Goal: Information Seeking & Learning: Learn about a topic

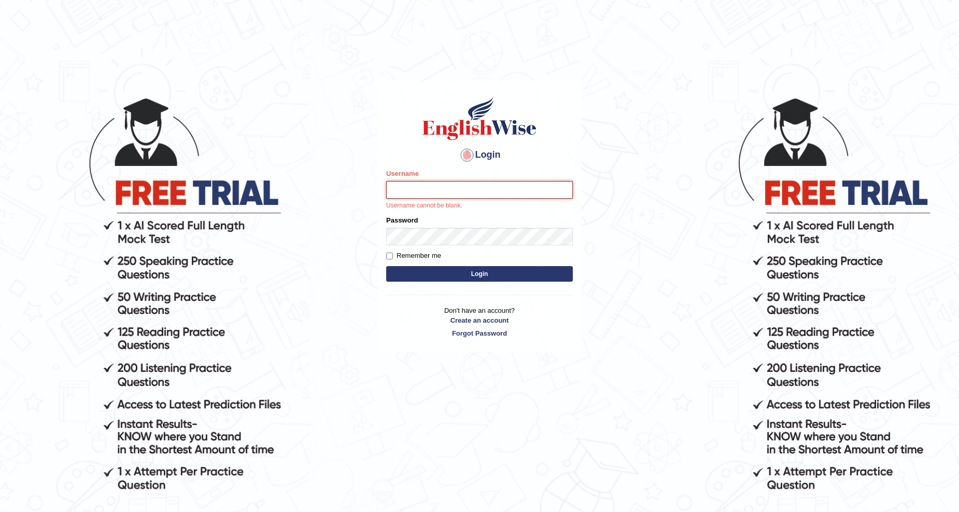
click at [505, 182] on input "Username" at bounding box center [479, 190] width 187 height 18
type input "Hakeem123"
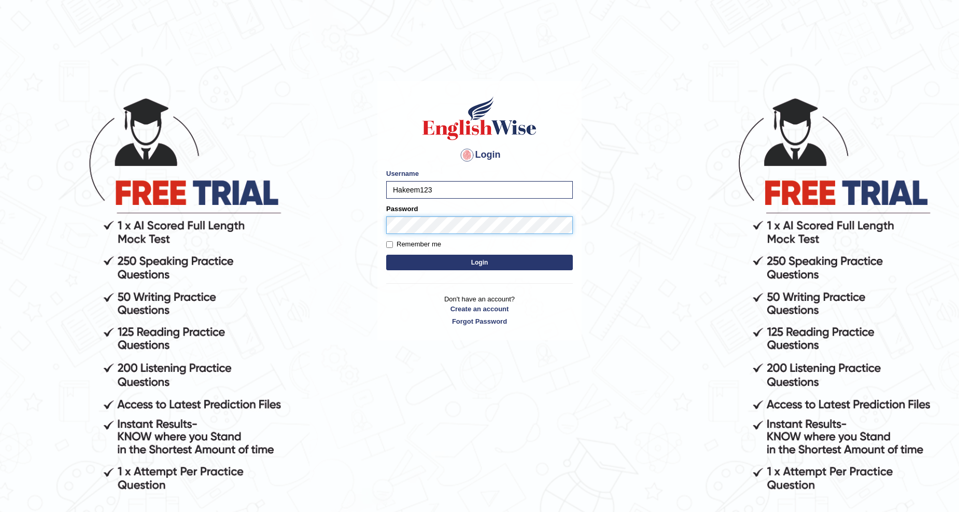
click at [386, 255] on button "Login" at bounding box center [479, 263] width 187 height 16
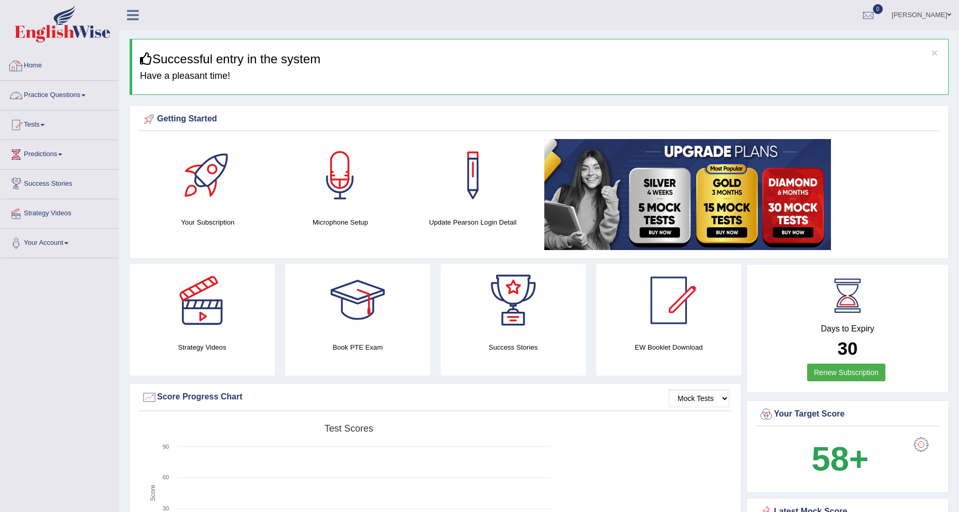
click at [34, 63] on link "Home" at bounding box center [60, 64] width 118 height 26
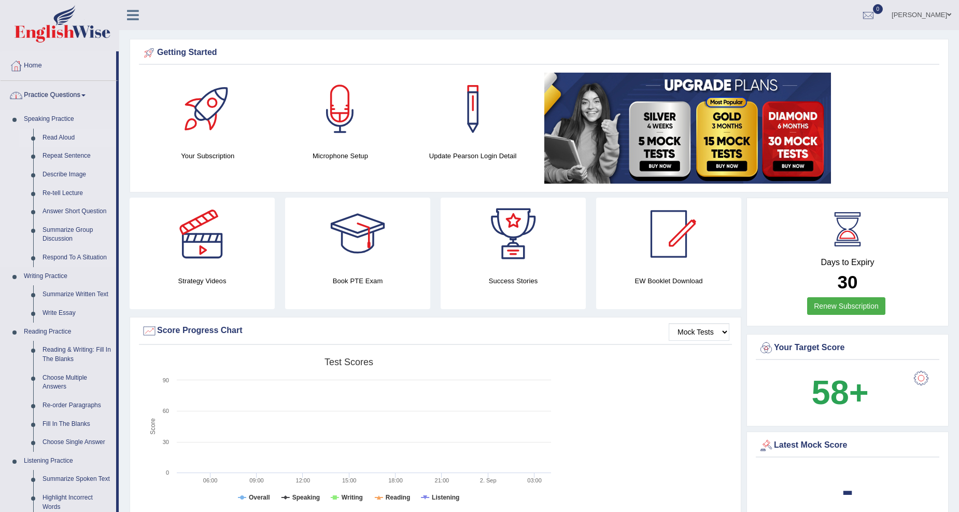
click at [73, 138] on link "Read Aloud" at bounding box center [77, 138] width 78 height 19
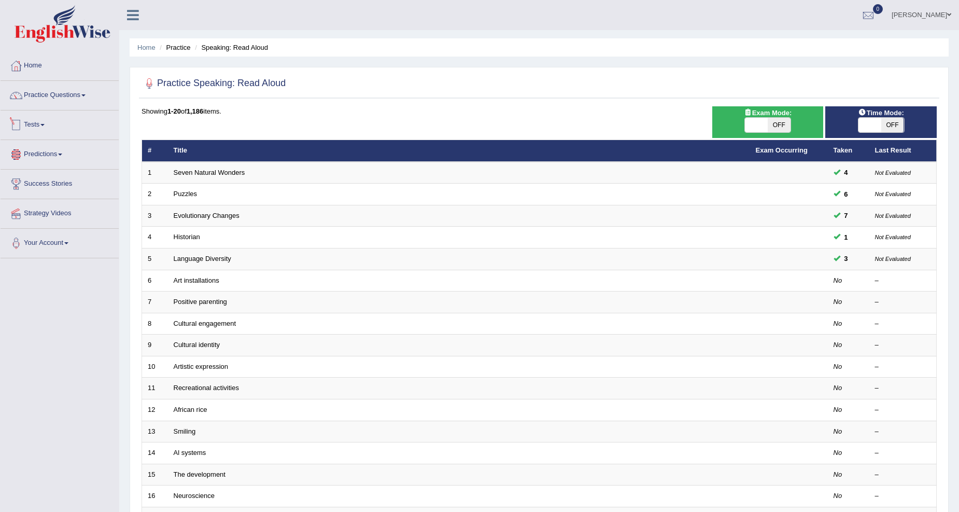
click at [48, 125] on link "Tests" at bounding box center [60, 123] width 118 height 26
click at [48, 100] on link "Practice Questions" at bounding box center [60, 94] width 118 height 26
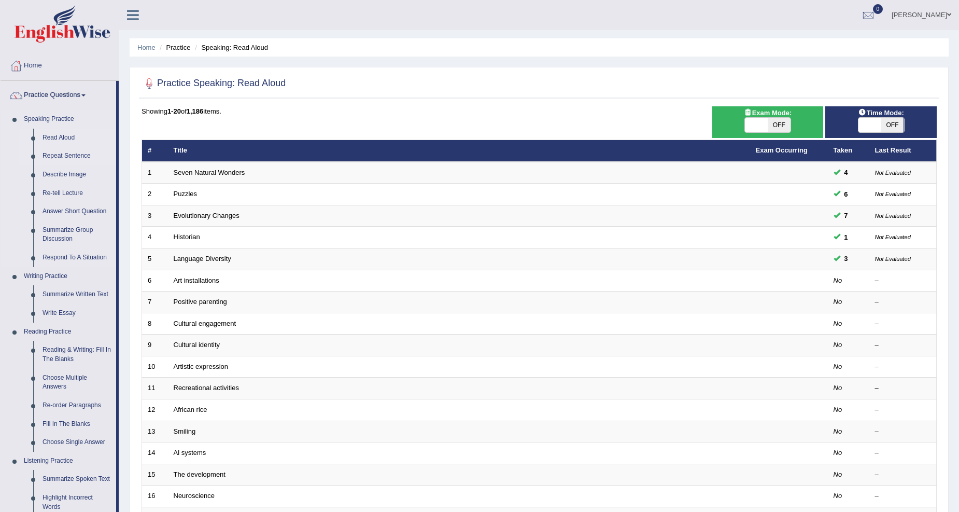
click at [71, 157] on link "Repeat Sentence" at bounding box center [77, 156] width 78 height 19
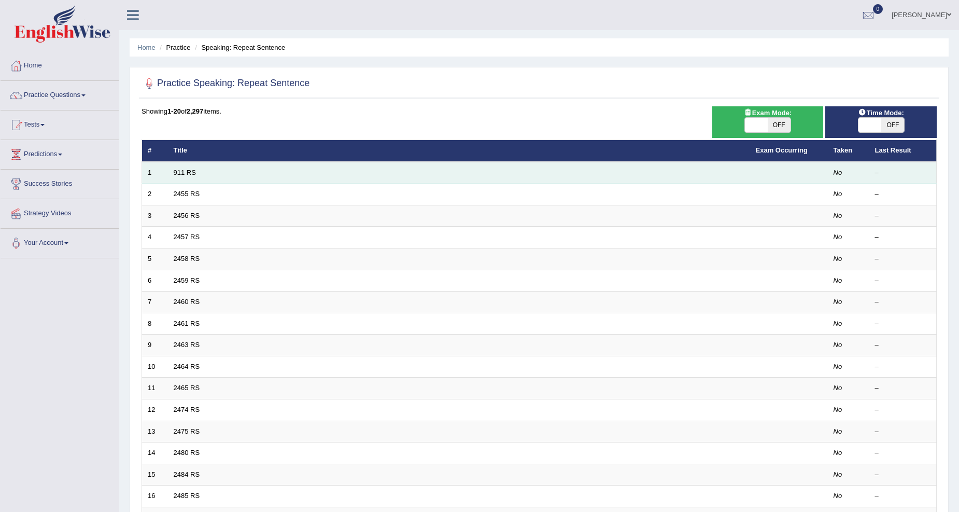
click at [281, 166] on td "911 RS" at bounding box center [459, 173] width 582 height 22
click at [311, 170] on td "911 RS" at bounding box center [459, 173] width 582 height 22
click at [304, 180] on td "911 RS" at bounding box center [459, 173] width 582 height 22
click at [197, 172] on td "911 RS" at bounding box center [459, 173] width 582 height 22
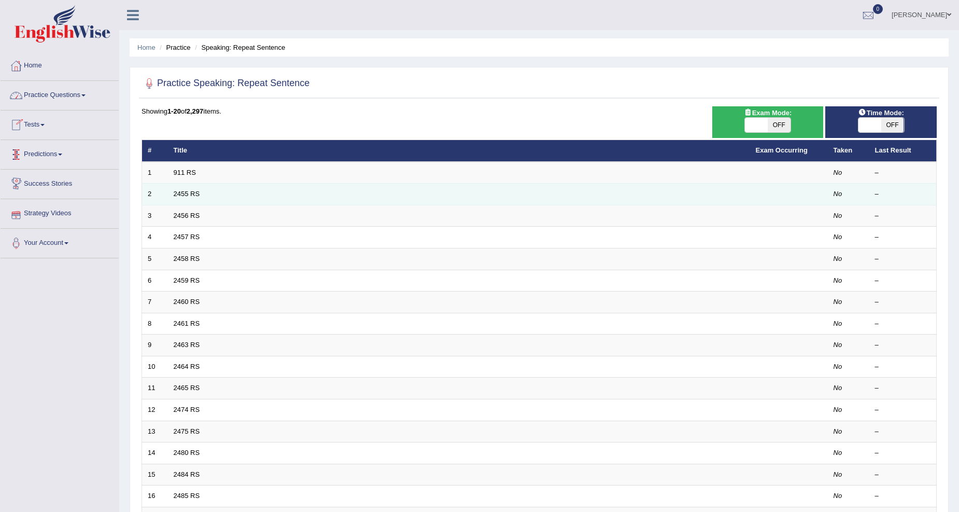
click at [230, 189] on td "2455 RS" at bounding box center [459, 195] width 582 height 22
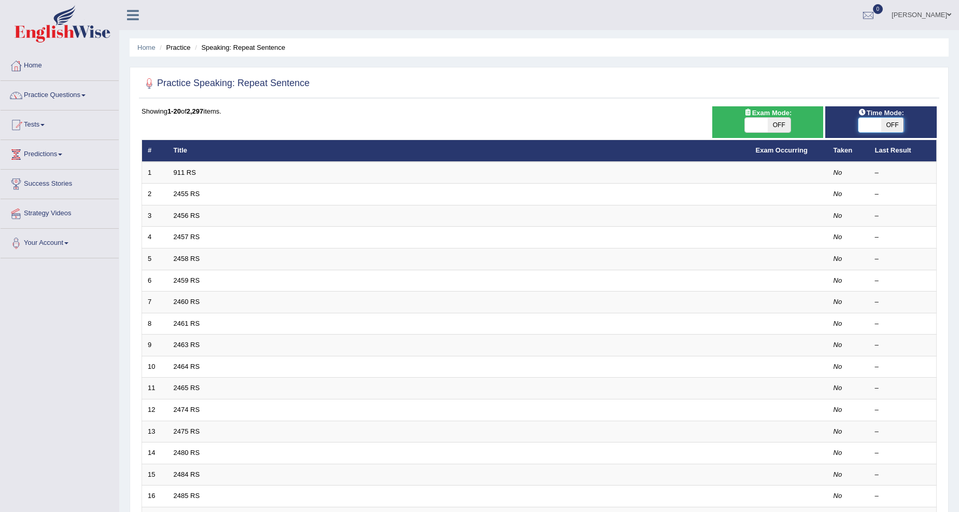
click at [864, 123] on span at bounding box center [870, 125] width 23 height 15
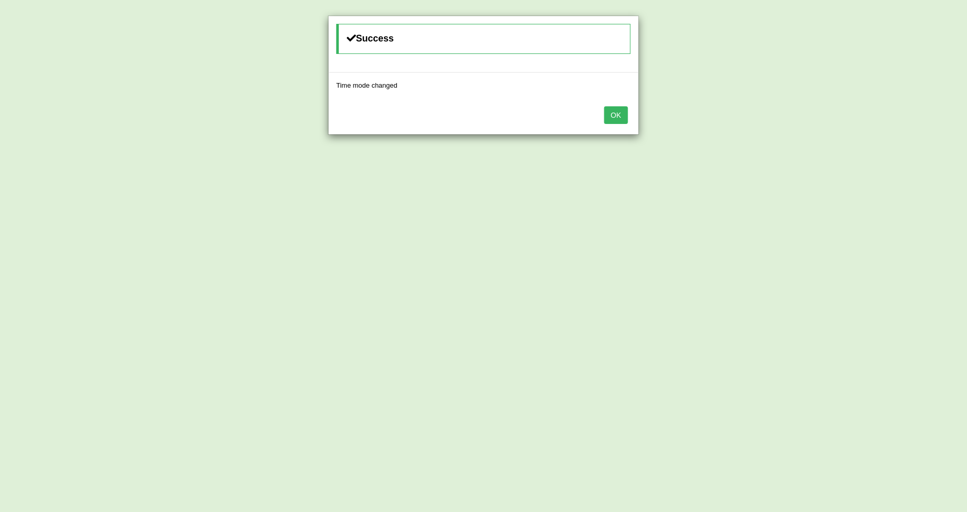
click at [619, 113] on button "OK" at bounding box center [617, 115] width 24 height 18
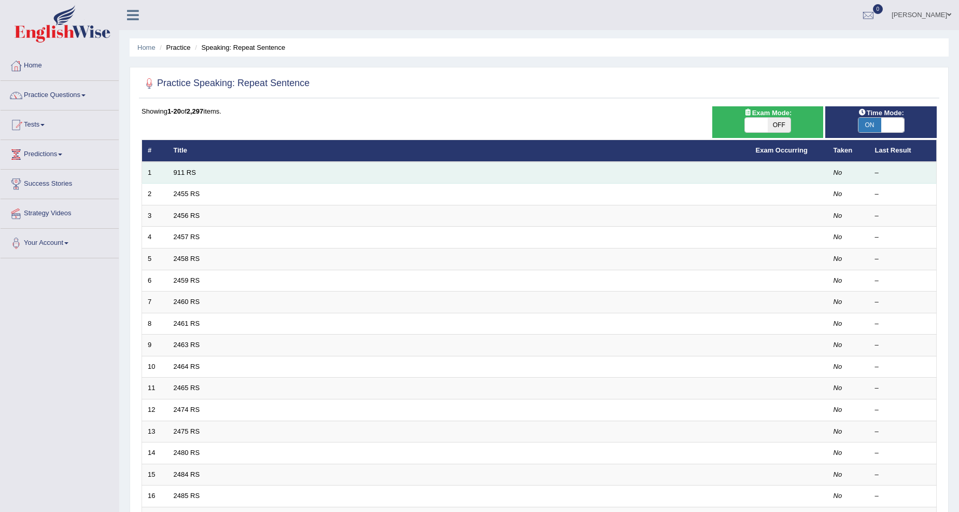
click at [522, 174] on td "911 RS" at bounding box center [459, 173] width 582 height 22
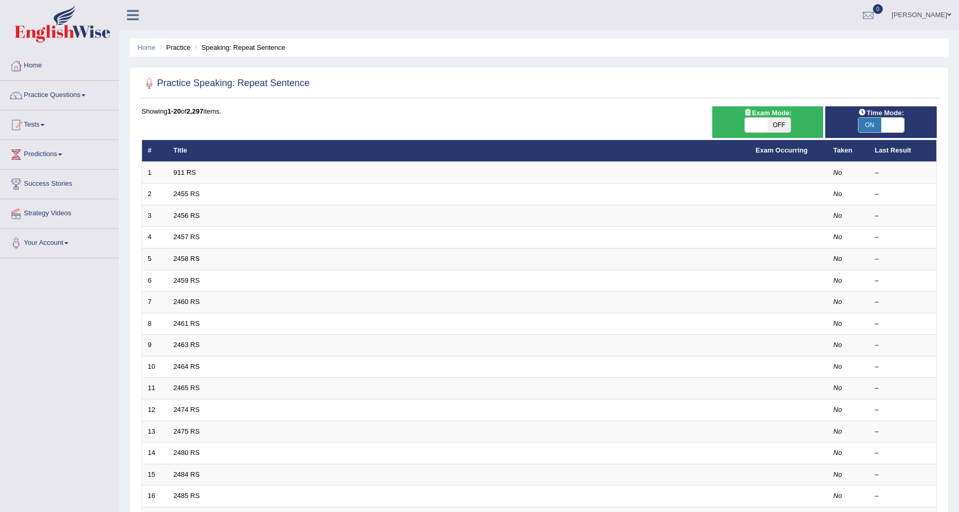
click at [893, 122] on span at bounding box center [892, 125] width 23 height 15
checkbox input "false"
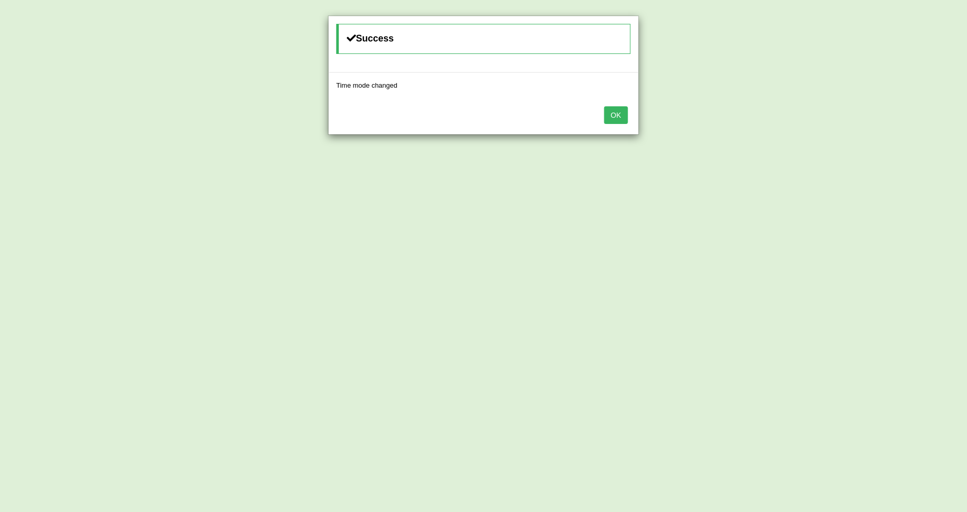
click at [621, 107] on button "OK" at bounding box center [617, 115] width 24 height 18
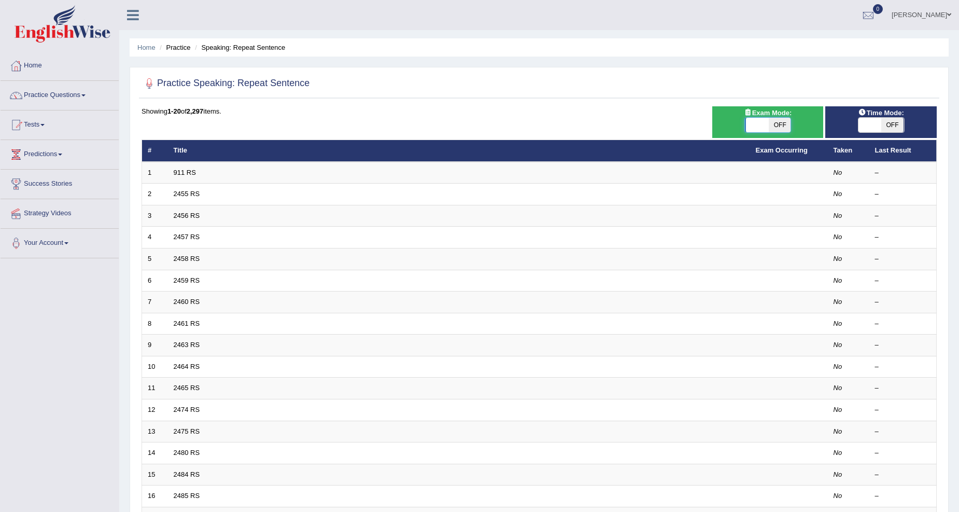
click at [752, 123] on span at bounding box center [757, 125] width 23 height 15
click at [772, 123] on span "OFF" at bounding box center [779, 125] width 23 height 15
checkbox input "true"
drag, startPoint x: 772, startPoint y: 123, endPoint x: 760, endPoint y: 123, distance: 13.0
click at [760, 123] on div "ON OFF" at bounding box center [779, 125] width 68 height 15
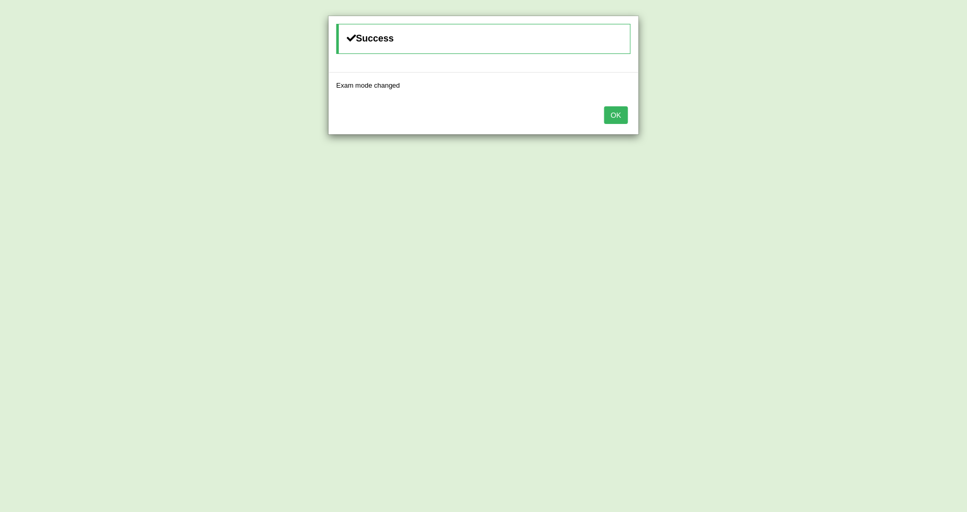
click at [630, 118] on div "OK" at bounding box center [484, 116] width 310 height 36
click at [621, 117] on button "OK" at bounding box center [617, 115] width 24 height 18
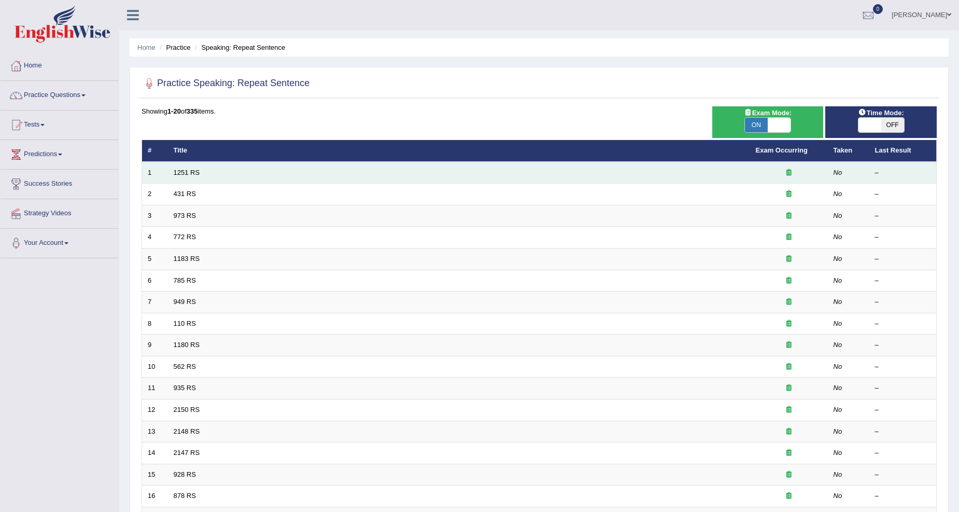
click at [578, 167] on td "1251 RS" at bounding box center [459, 173] width 582 height 22
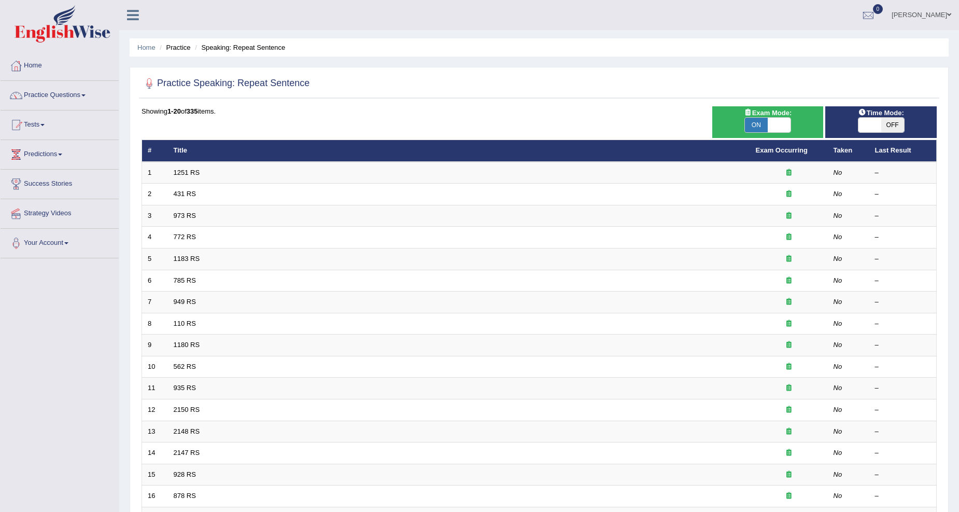
click at [858, 123] on div "ON OFF" at bounding box center [881, 125] width 47 height 16
click at [865, 121] on span at bounding box center [870, 125] width 23 height 15
checkbox input "true"
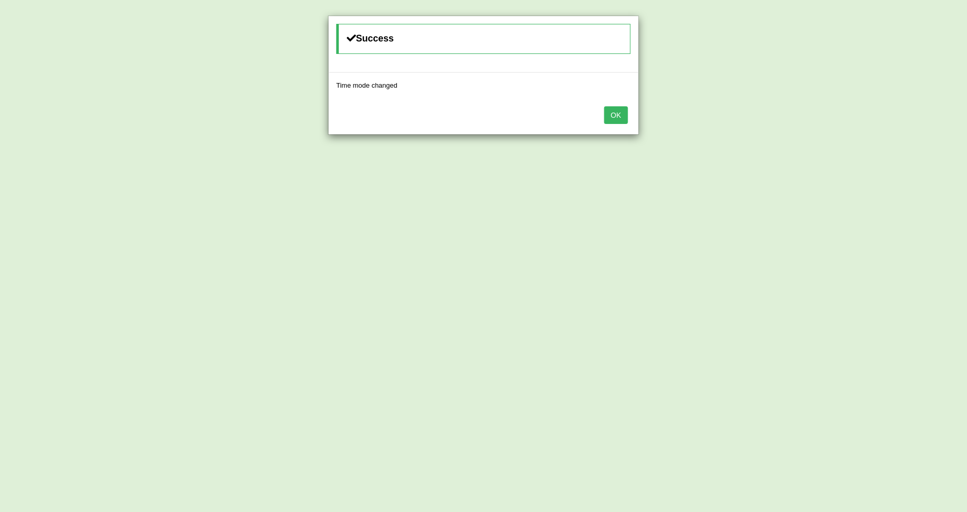
click at [627, 115] on button "OK" at bounding box center [617, 115] width 24 height 18
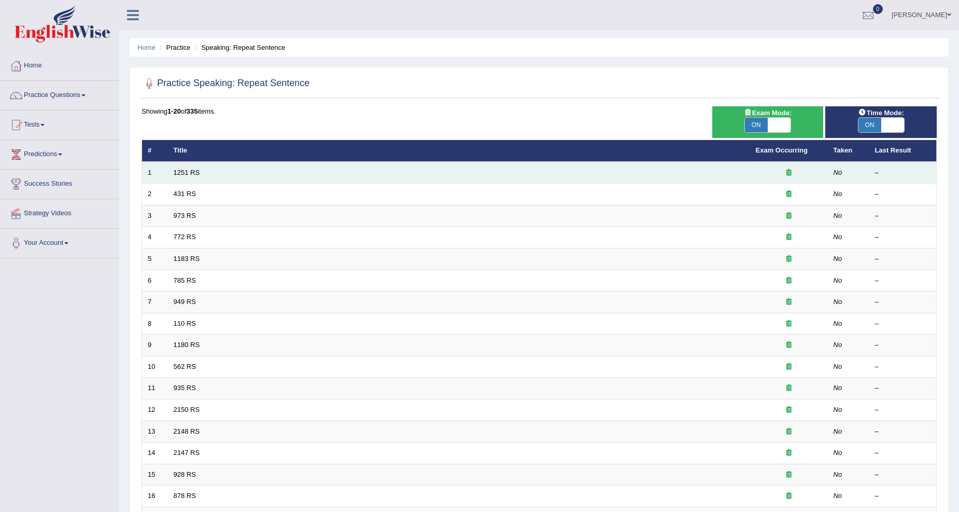
click at [566, 166] on td "1251 RS" at bounding box center [459, 173] width 582 height 22
click at [566, 169] on td "1251 RS" at bounding box center [459, 173] width 582 height 22
click at [566, 170] on td "1251 RS" at bounding box center [459, 173] width 582 height 22
click at [786, 171] on icon at bounding box center [788, 172] width 5 height 7
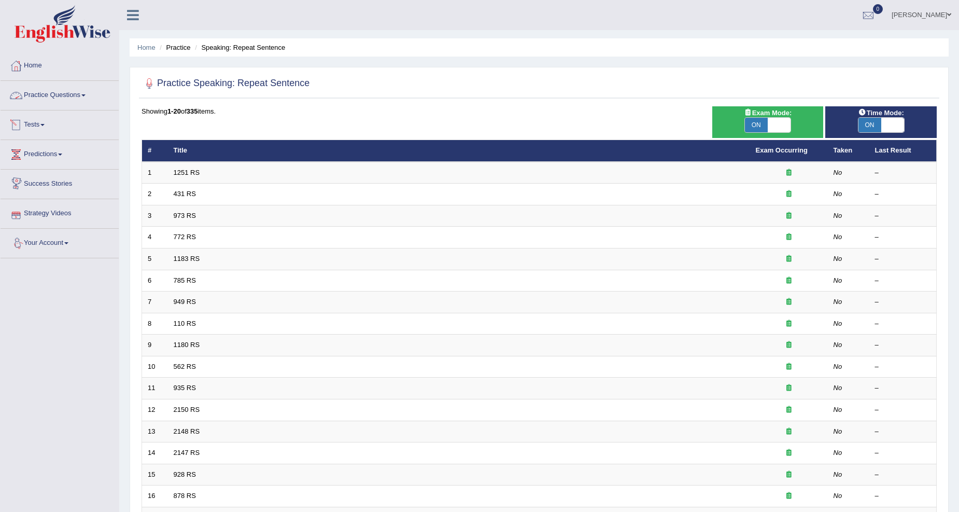
click at [36, 101] on link "Practice Questions" at bounding box center [60, 94] width 118 height 26
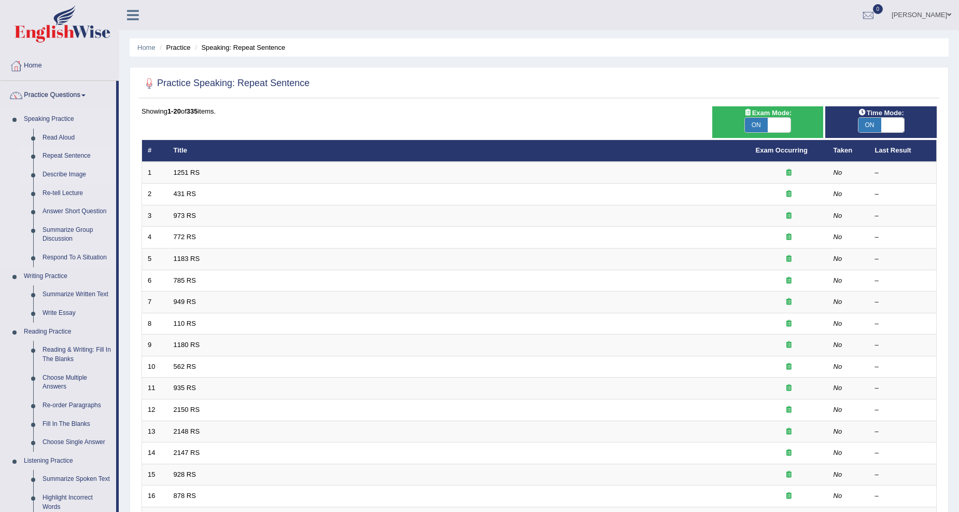
click at [64, 174] on link "Describe Image" at bounding box center [77, 174] width 78 height 19
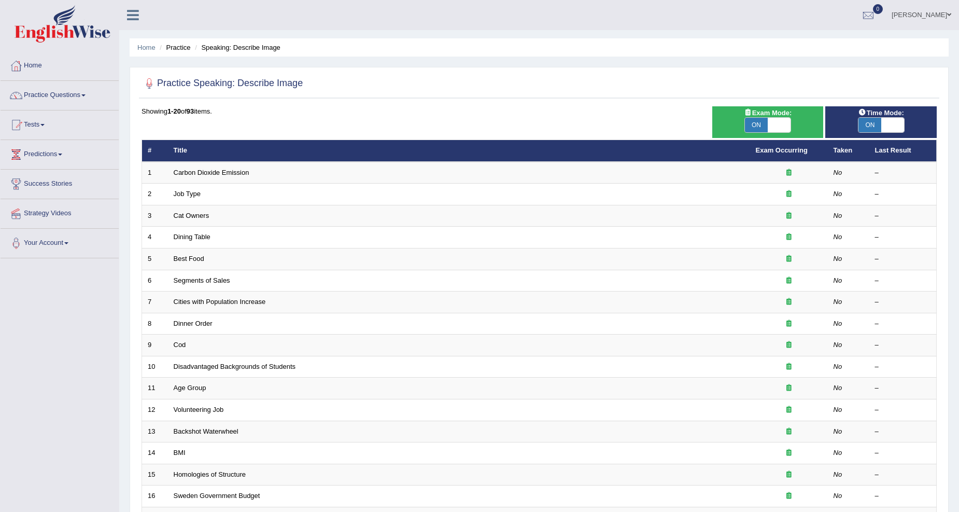
click at [238, 168] on link "Carbon Dioxide Emission" at bounding box center [212, 172] width 76 height 8
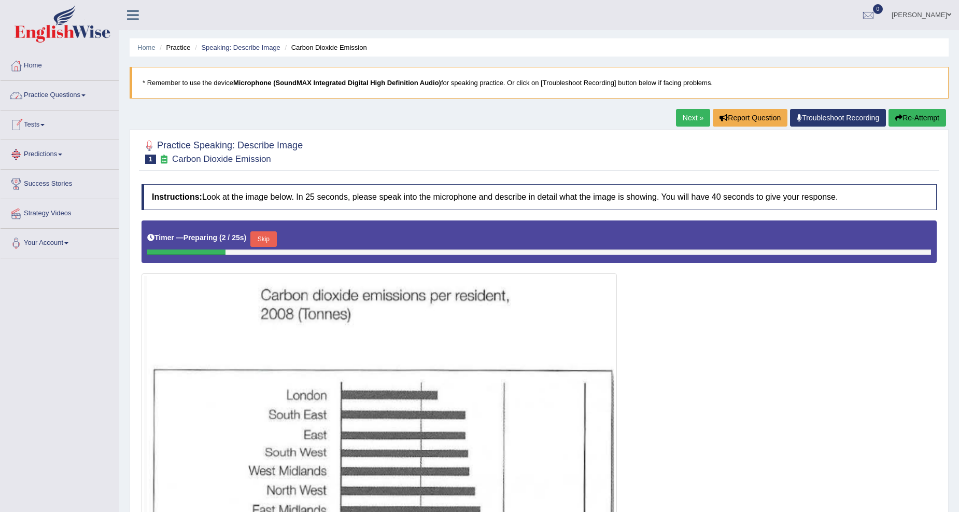
click at [59, 96] on link "Practice Questions" at bounding box center [60, 94] width 118 height 26
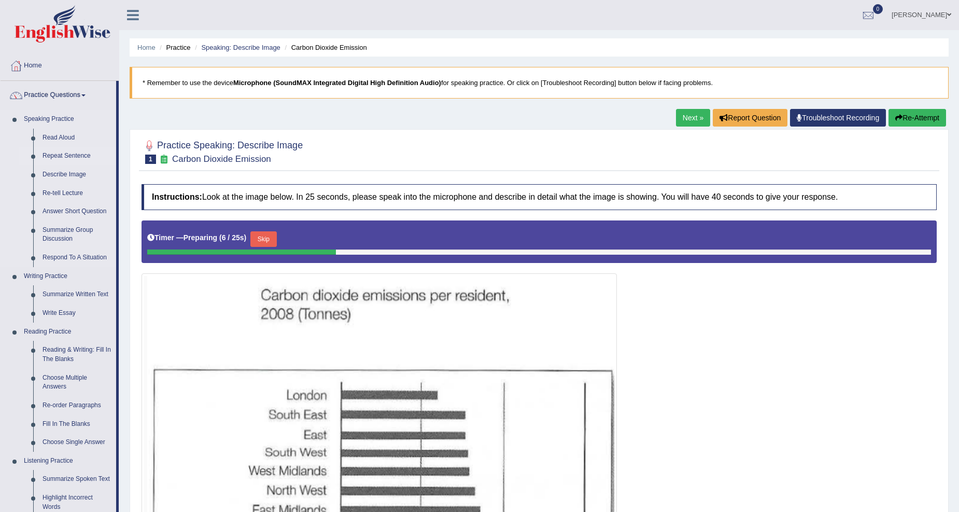
click at [64, 154] on link "Repeat Sentence" at bounding box center [77, 156] width 78 height 19
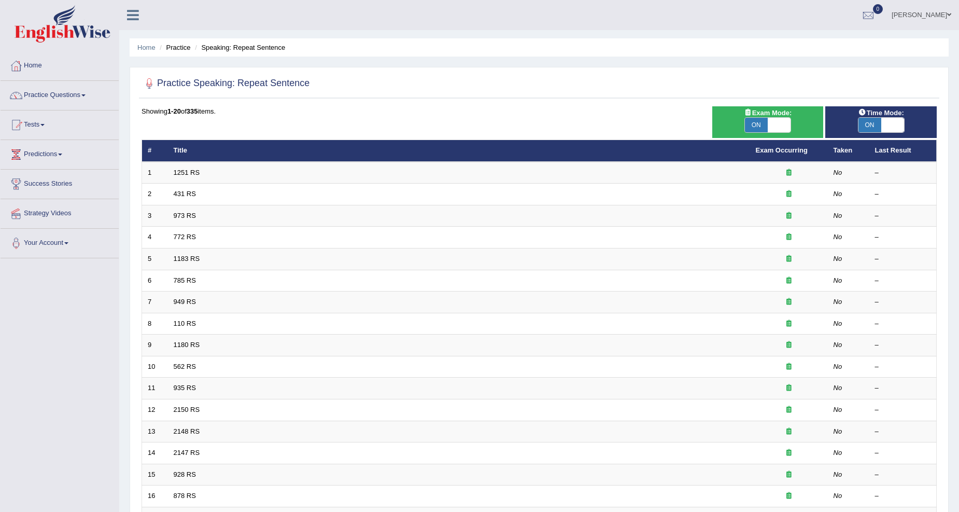
click at [219, 175] on td "1251 RS" at bounding box center [459, 173] width 582 height 22
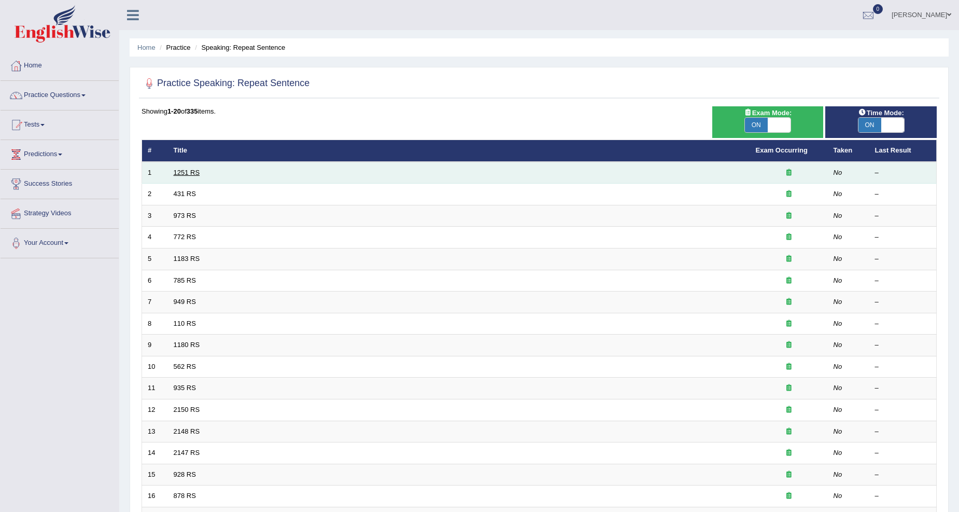
click at [195, 172] on link "1251 RS" at bounding box center [187, 172] width 26 height 8
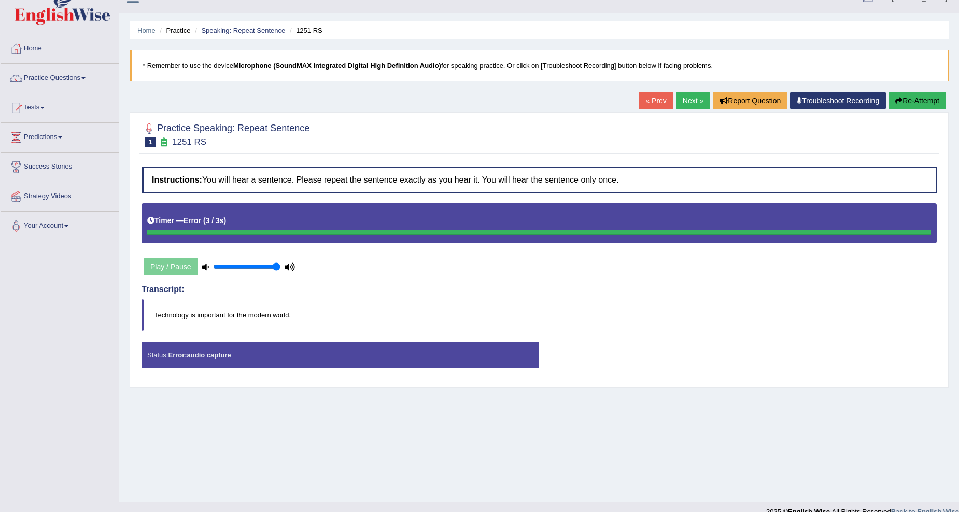
scroll to position [32, 0]
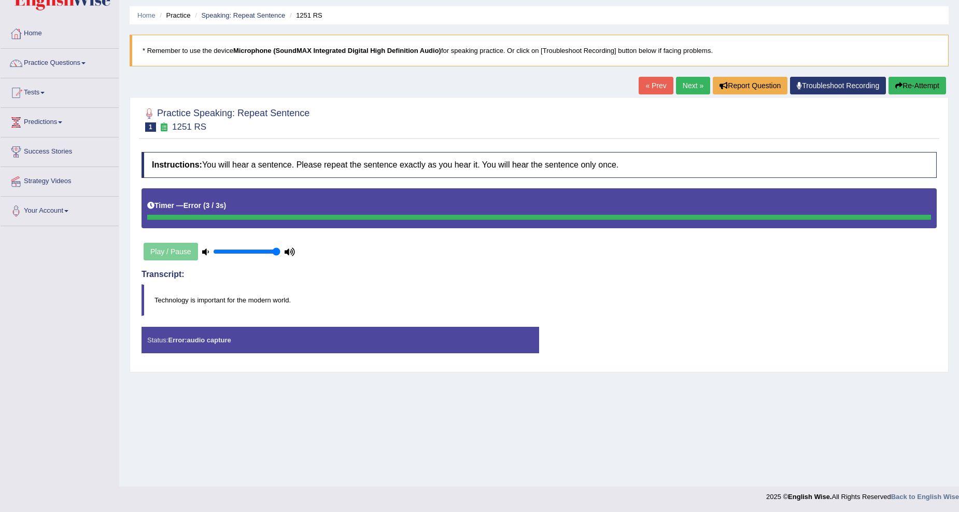
click at [301, 341] on div "Status: Error: audio capture" at bounding box center [341, 340] width 398 height 26
click at [643, 82] on link "« Prev" at bounding box center [656, 86] width 34 height 18
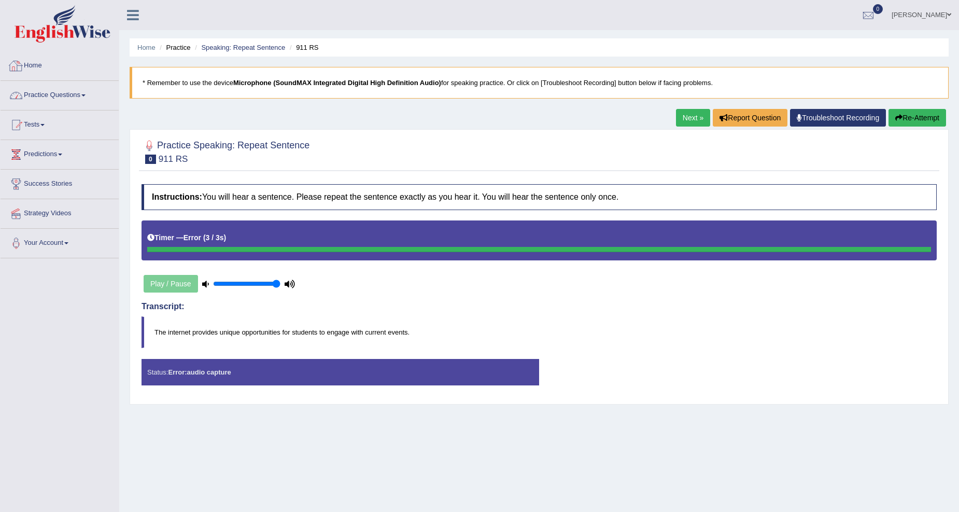
click at [59, 102] on link "Practice Questions" at bounding box center [60, 94] width 118 height 26
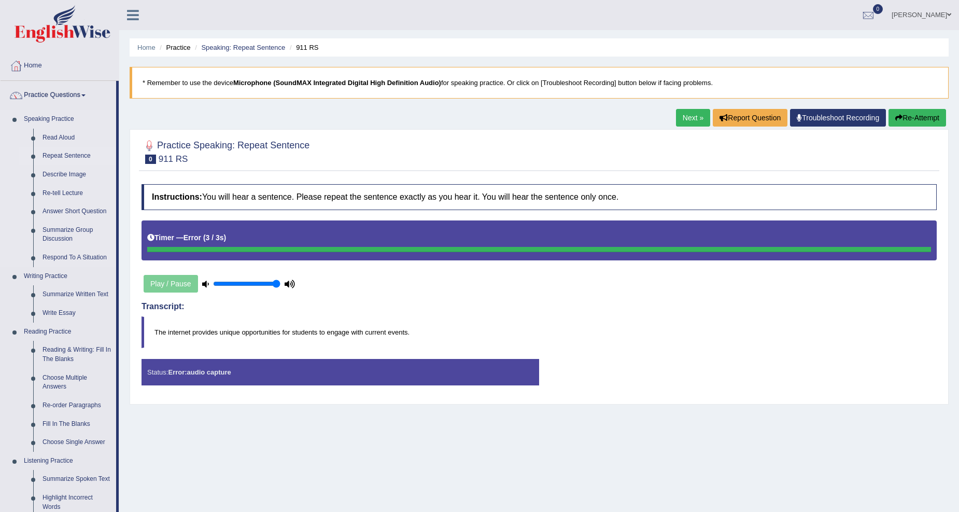
click at [64, 154] on link "Repeat Sentence" at bounding box center [77, 156] width 78 height 19
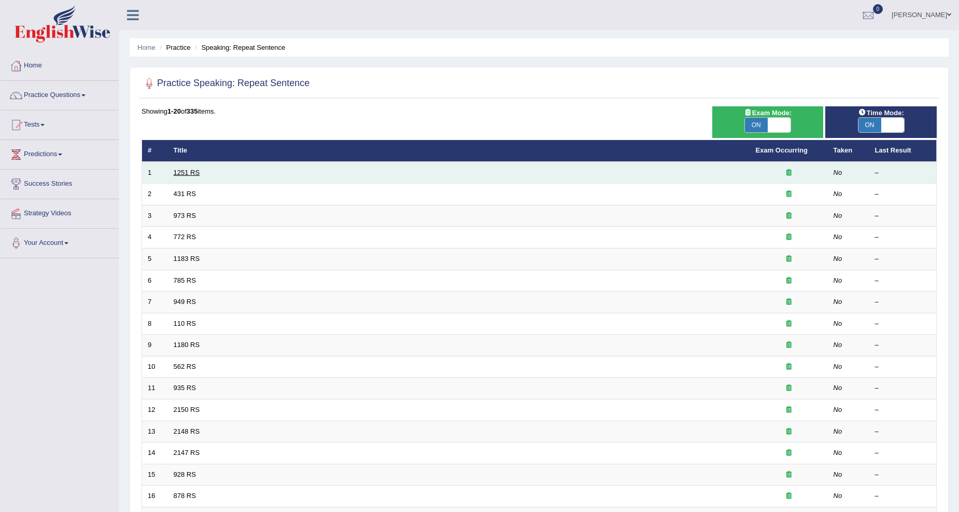
click at [192, 168] on link "1251 RS" at bounding box center [187, 172] width 26 height 8
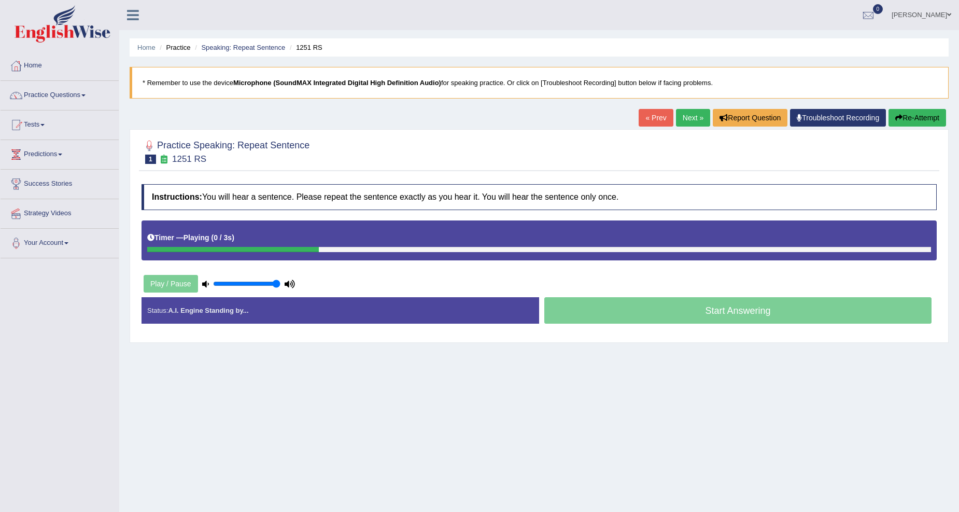
click at [44, 96] on link "Practice Questions" at bounding box center [60, 94] width 118 height 26
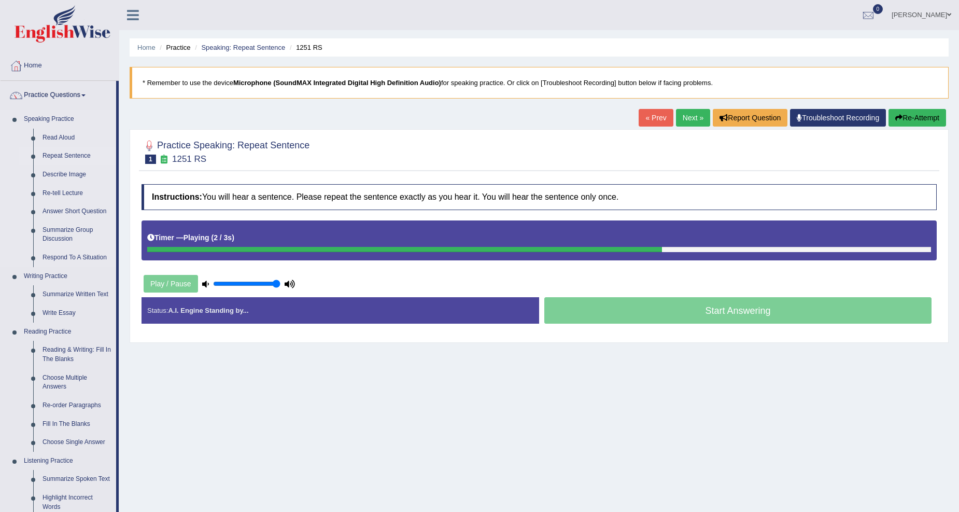
click at [53, 156] on link "Repeat Sentence" at bounding box center [77, 156] width 78 height 19
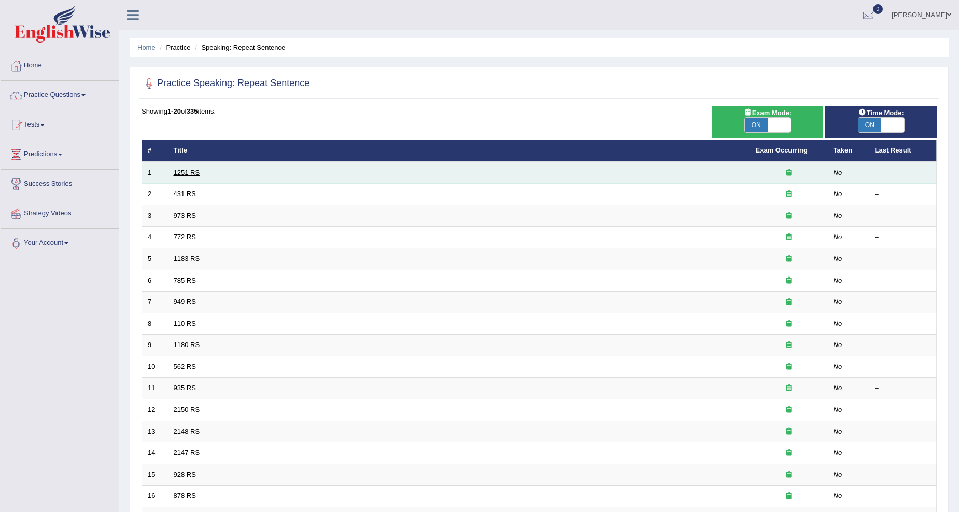
click at [174, 173] on link "1251 RS" at bounding box center [187, 172] width 26 height 8
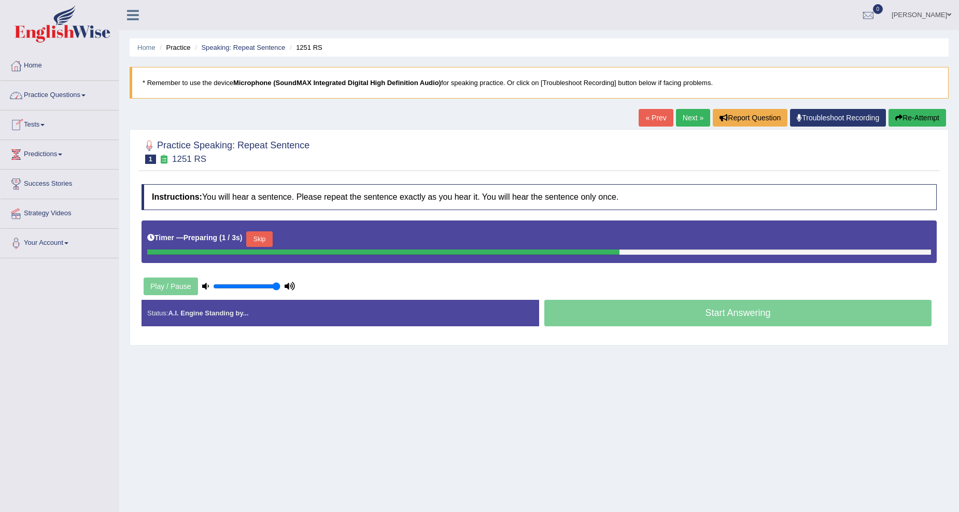
click at [43, 99] on link "Practice Questions" at bounding box center [60, 94] width 118 height 26
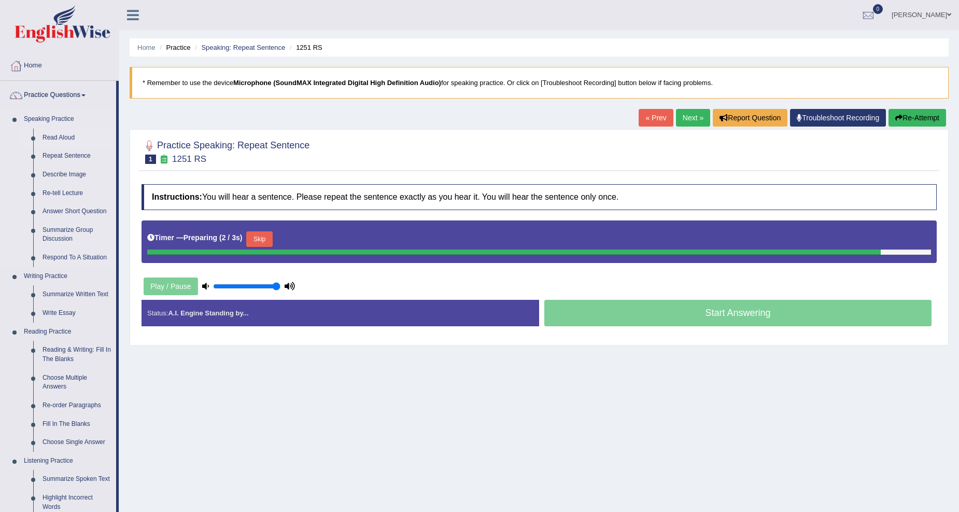
click at [66, 133] on link "Read Aloud" at bounding box center [77, 138] width 78 height 19
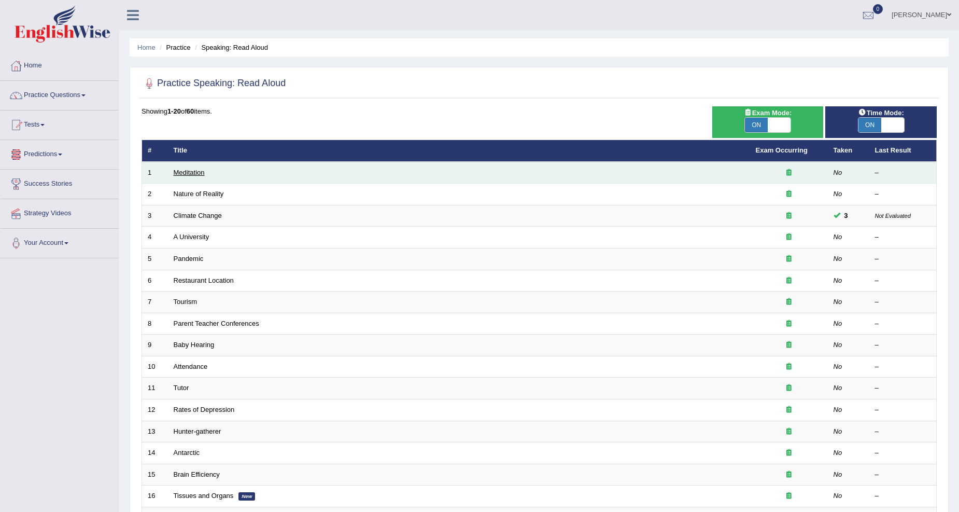
click at [204, 172] on link "Meditation" at bounding box center [189, 172] width 31 height 8
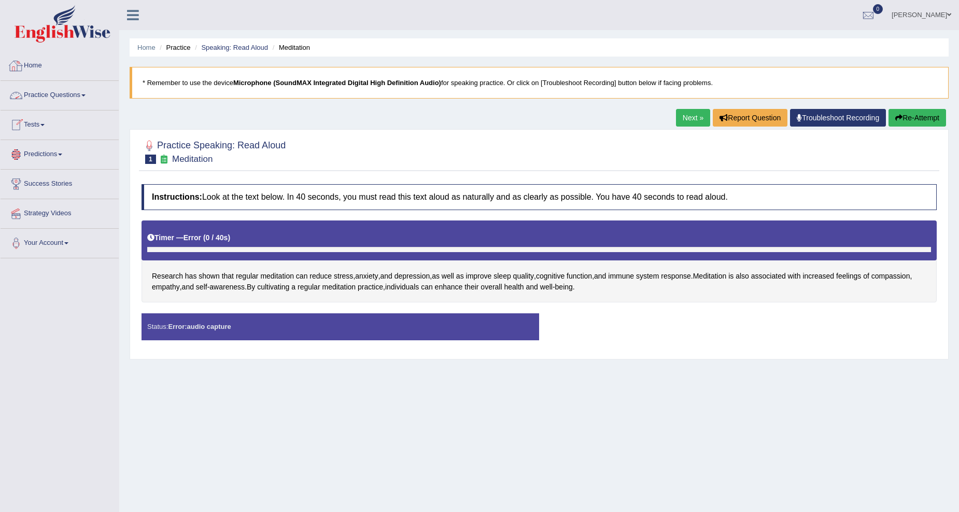
click at [35, 52] on link "Home" at bounding box center [60, 64] width 118 height 26
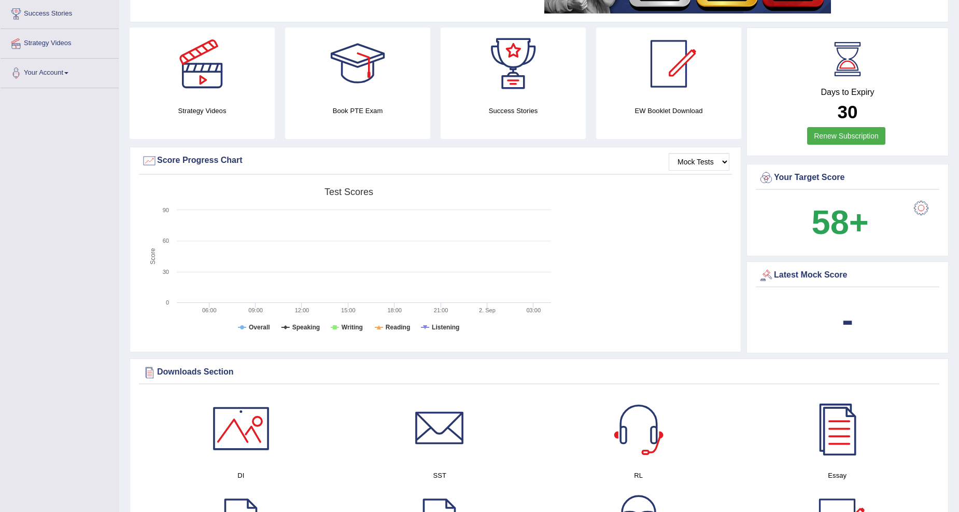
scroll to position [192, 0]
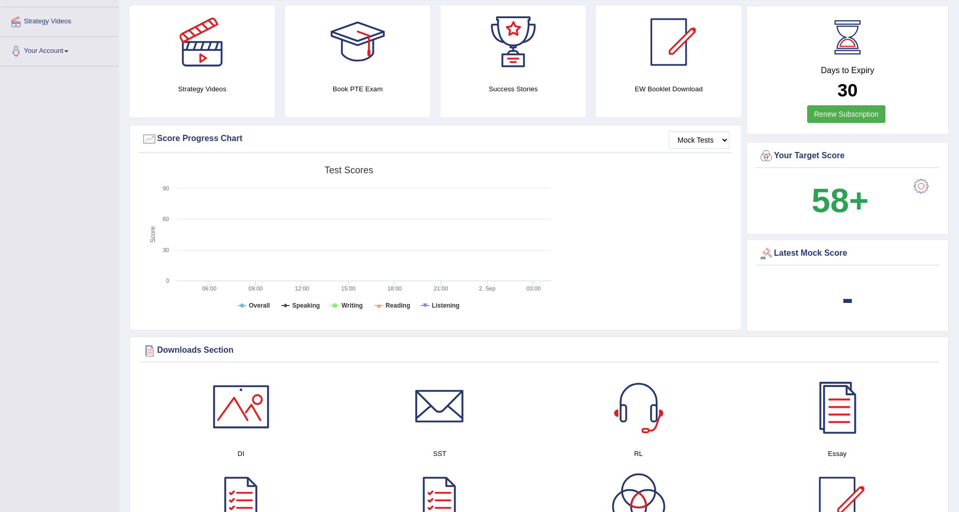
click at [846, 201] on b "58+" at bounding box center [840, 200] width 57 height 38
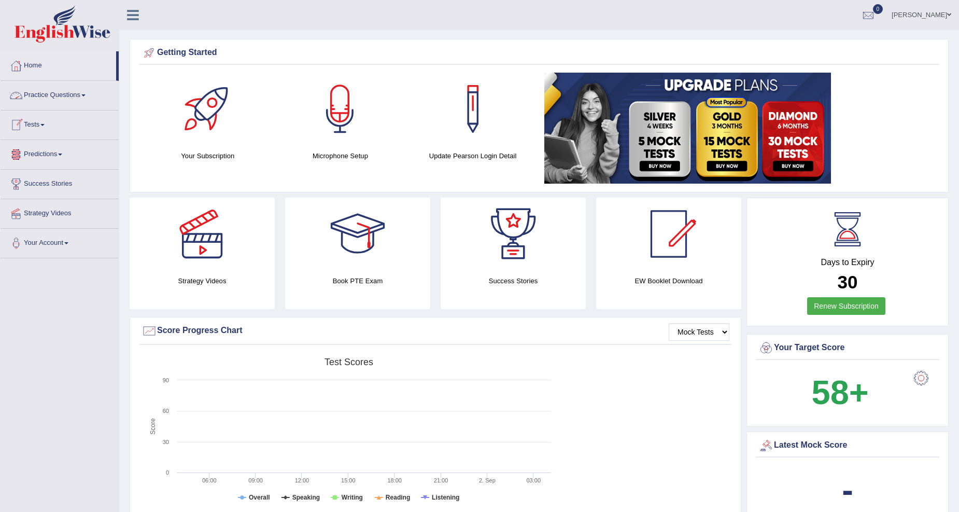
click at [46, 96] on link "Practice Questions" at bounding box center [60, 94] width 118 height 26
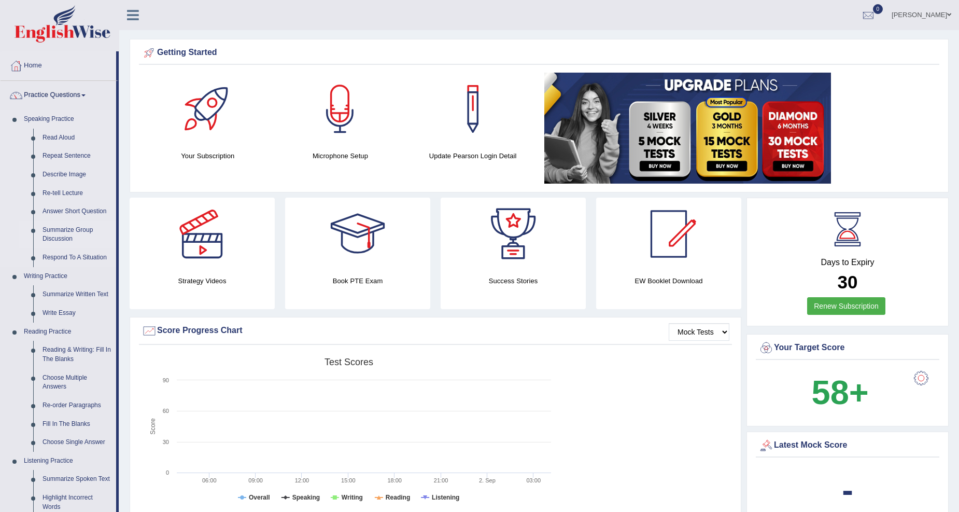
click at [76, 228] on link "Summarize Group Discussion" at bounding box center [77, 234] width 78 height 27
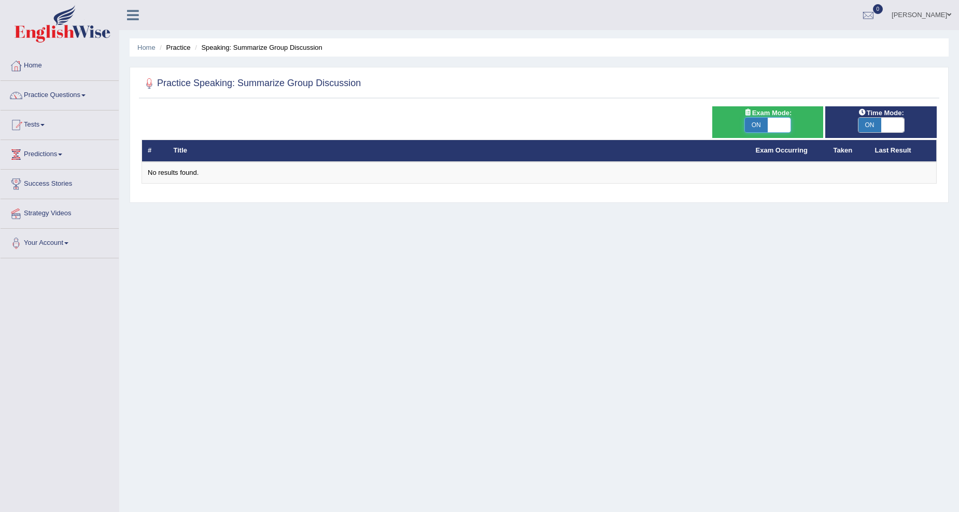
click at [769, 121] on span at bounding box center [779, 125] width 23 height 15
checkbox input "false"
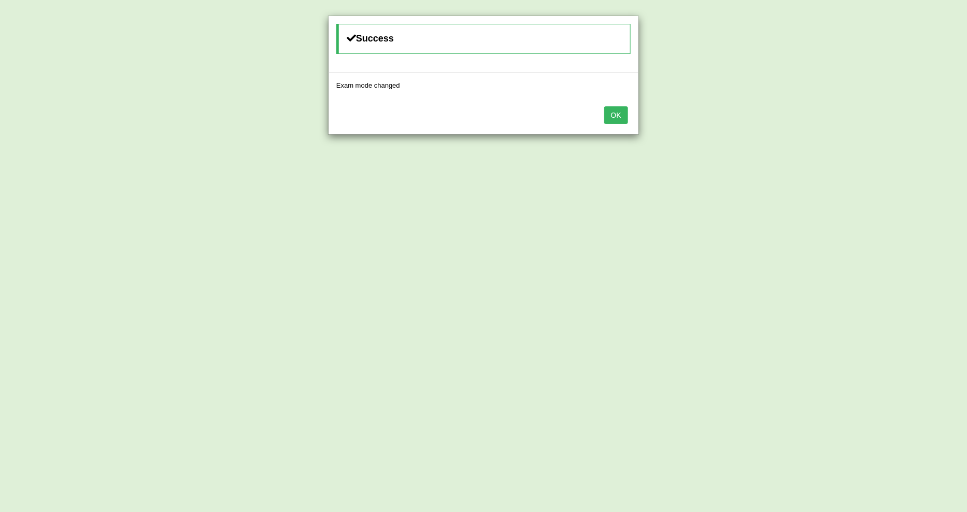
click at [620, 115] on button "OK" at bounding box center [617, 115] width 24 height 18
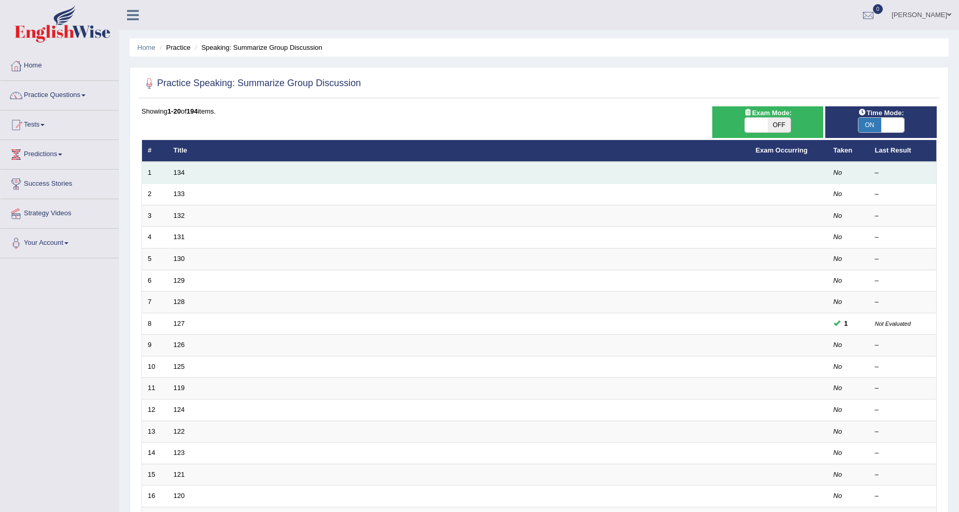
click at [172, 168] on td "134" at bounding box center [459, 173] width 582 height 22
click at [178, 172] on link "134" at bounding box center [179, 172] width 11 height 8
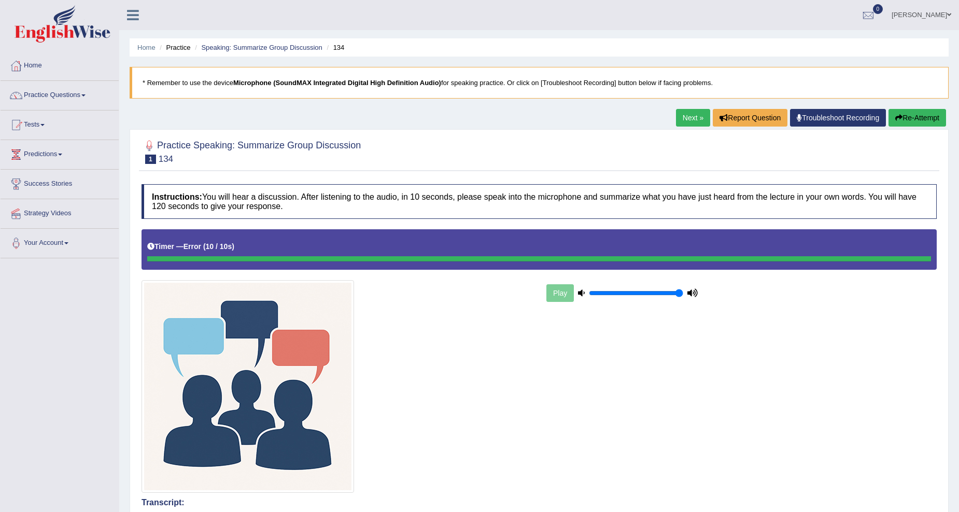
click at [909, 116] on button "Re-Attempt" at bounding box center [918, 118] width 58 height 18
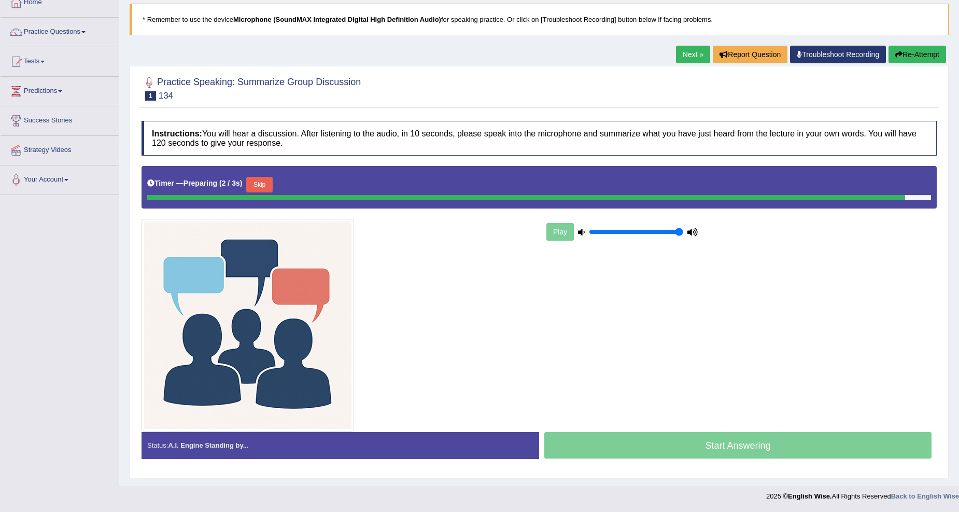
scroll to position [60, 0]
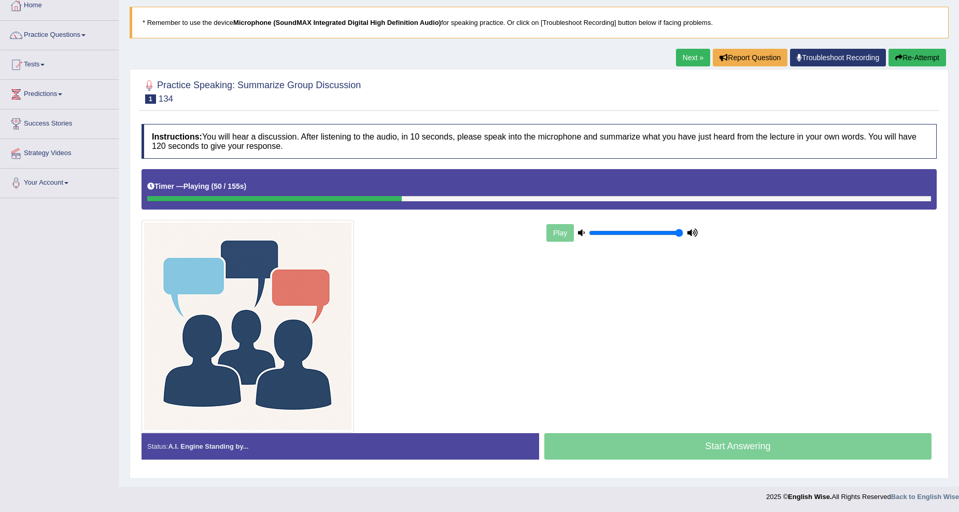
click at [895, 60] on icon "button" at bounding box center [898, 57] width 7 height 7
click at [904, 55] on button "Re-Attempt" at bounding box center [918, 58] width 58 height 18
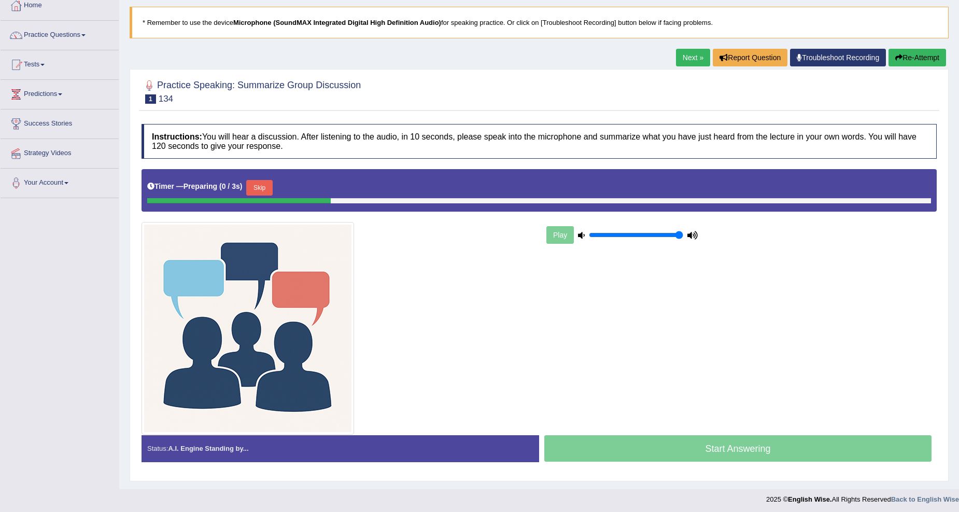
scroll to position [60, 0]
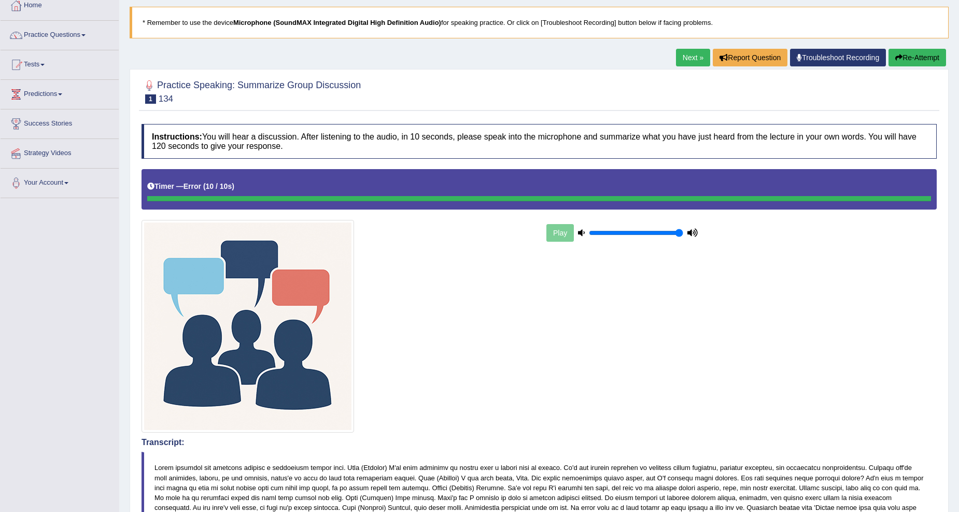
click at [570, 332] on div "Play" at bounding box center [539, 300] width 806 height 263
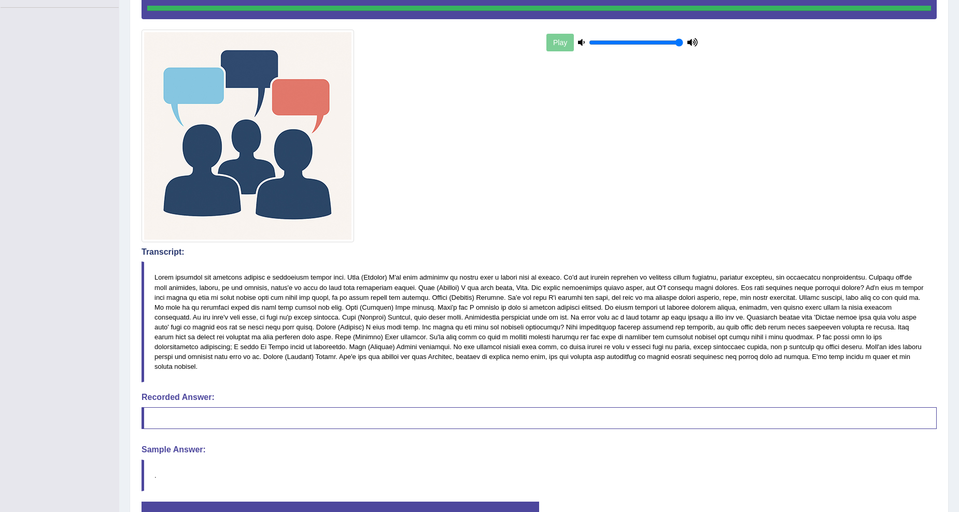
scroll to position [310, 0]
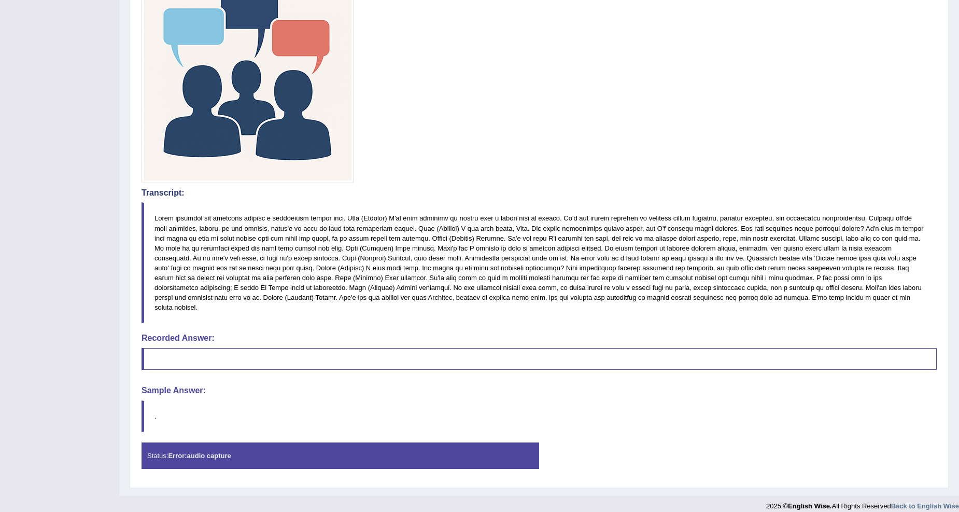
click at [249, 442] on div "Status: Error: audio capture" at bounding box center [341, 455] width 398 height 26
click at [170, 442] on div "Status: Error: audio capture" at bounding box center [341, 455] width 398 height 26
click at [173, 442] on div "Status: Error: audio capture" at bounding box center [341, 455] width 398 height 26
click at [174, 444] on div "Status: Error: audio capture" at bounding box center [341, 455] width 398 height 26
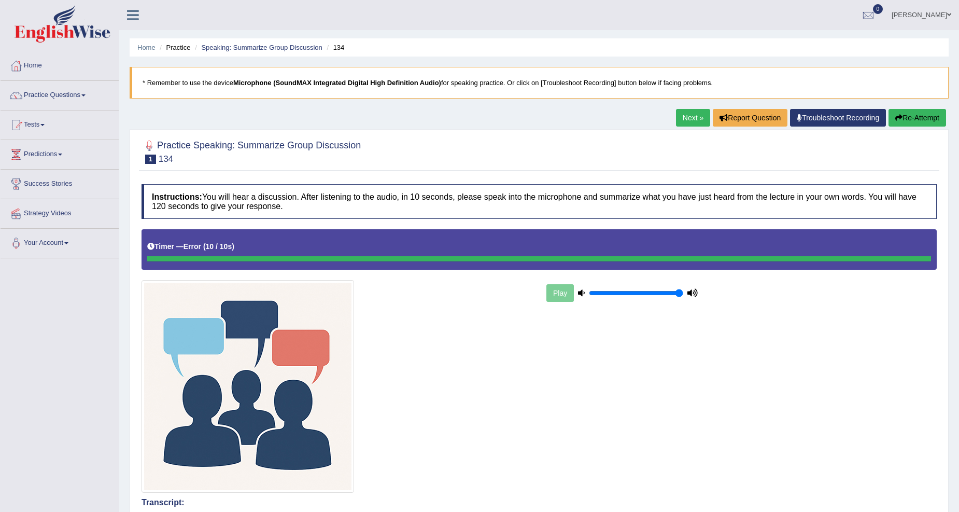
click at [920, 8] on link "Mohammed Hakeem baba" at bounding box center [921, 13] width 75 height 27
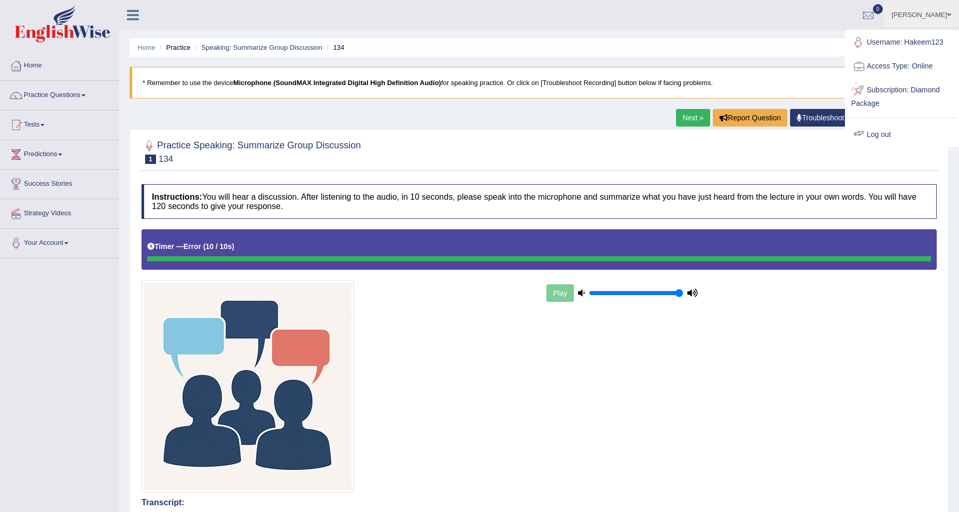
click at [893, 130] on link "Log out" at bounding box center [902, 135] width 112 height 24
